Goal: Navigation & Orientation: Find specific page/section

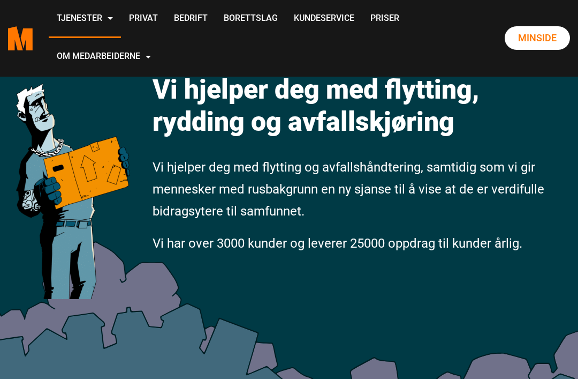
click at [166, 14] on link "Privat" at bounding box center [143, 19] width 45 height 38
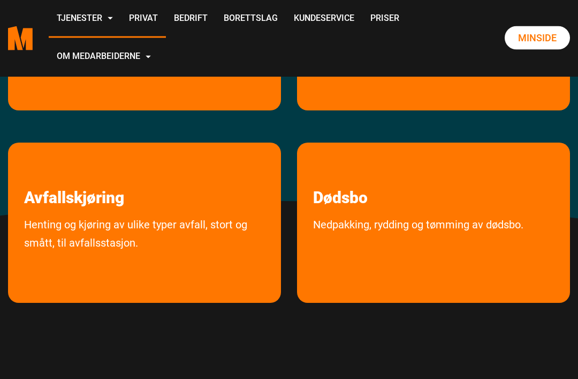
scroll to position [284, 0]
click at [123, 241] on link "Henting og kjøring av ulike typer avfall, stort og smått, til avfallsstasjon." at bounding box center [144, 256] width 273 height 82
